Goal: Browse casually

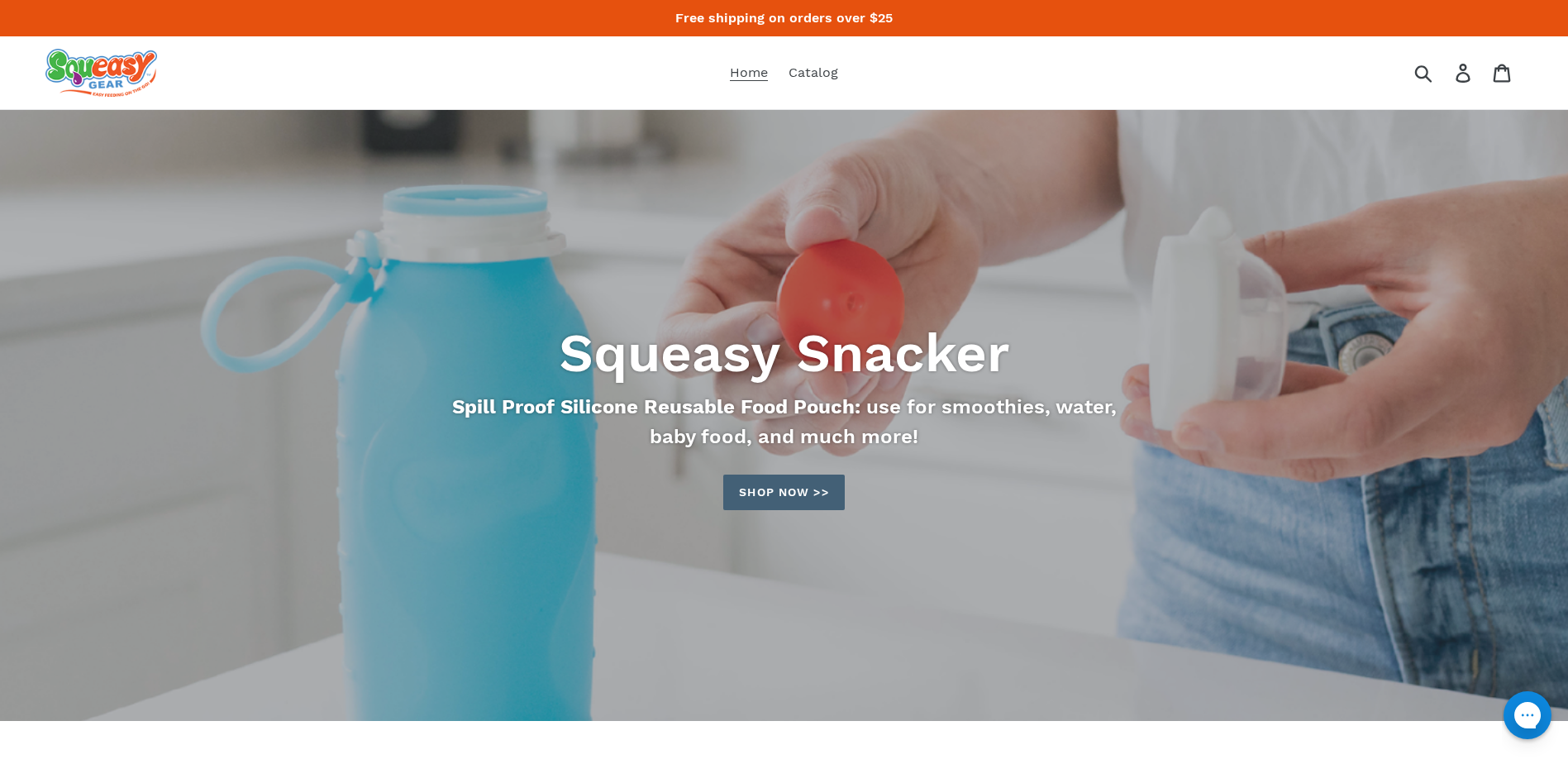
click at [777, 492] on link "Shop now >>" at bounding box center [783, 491] width 121 height 35
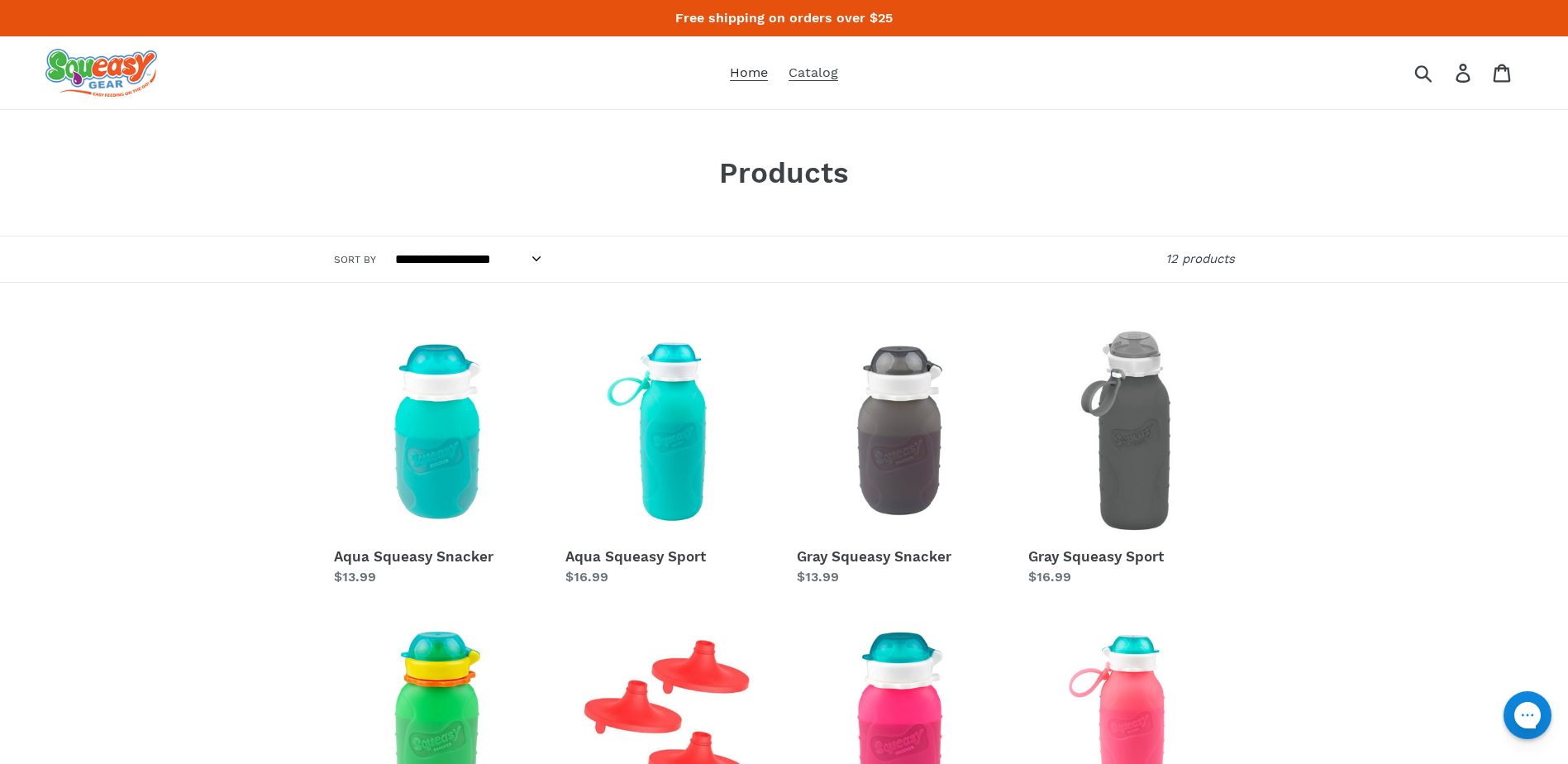
click at [751, 76] on span "Home" at bounding box center [749, 73] width 38 height 16
